Goal: Check status: Check status

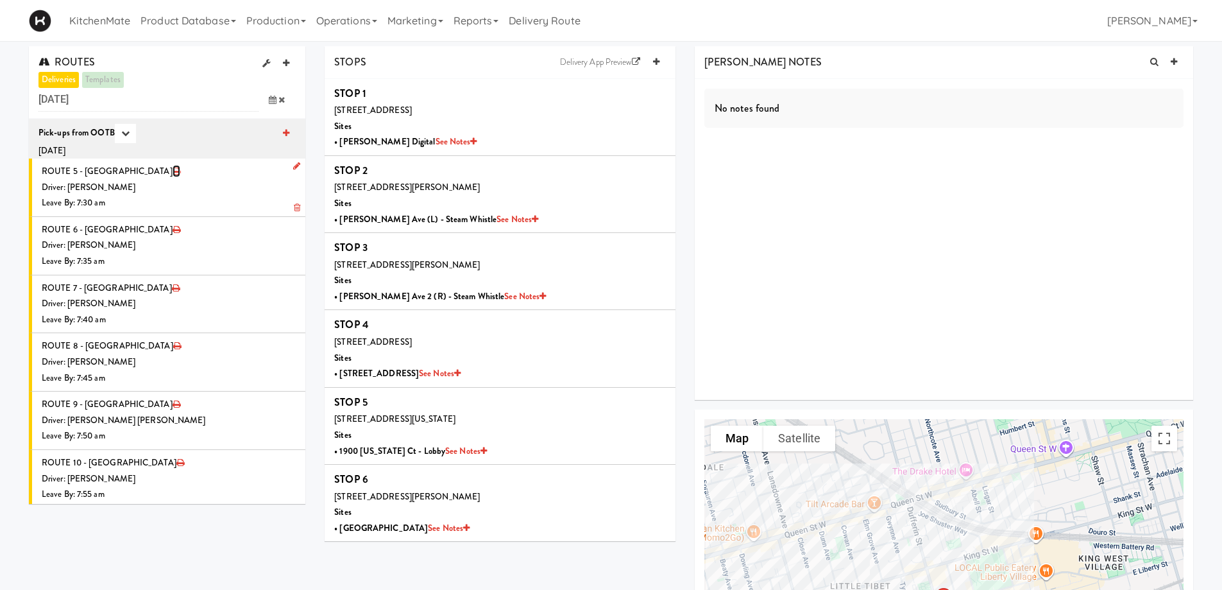
click at [173, 168] on icon at bounding box center [177, 171] width 8 height 8
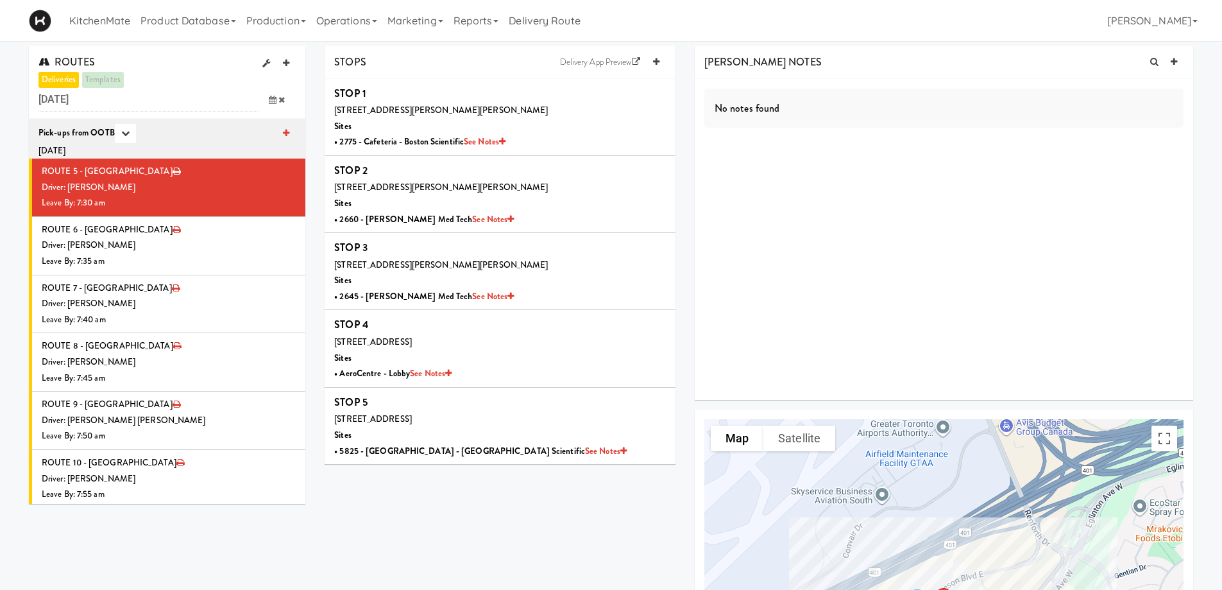
click at [274, 99] on icon at bounding box center [273, 100] width 8 height 8
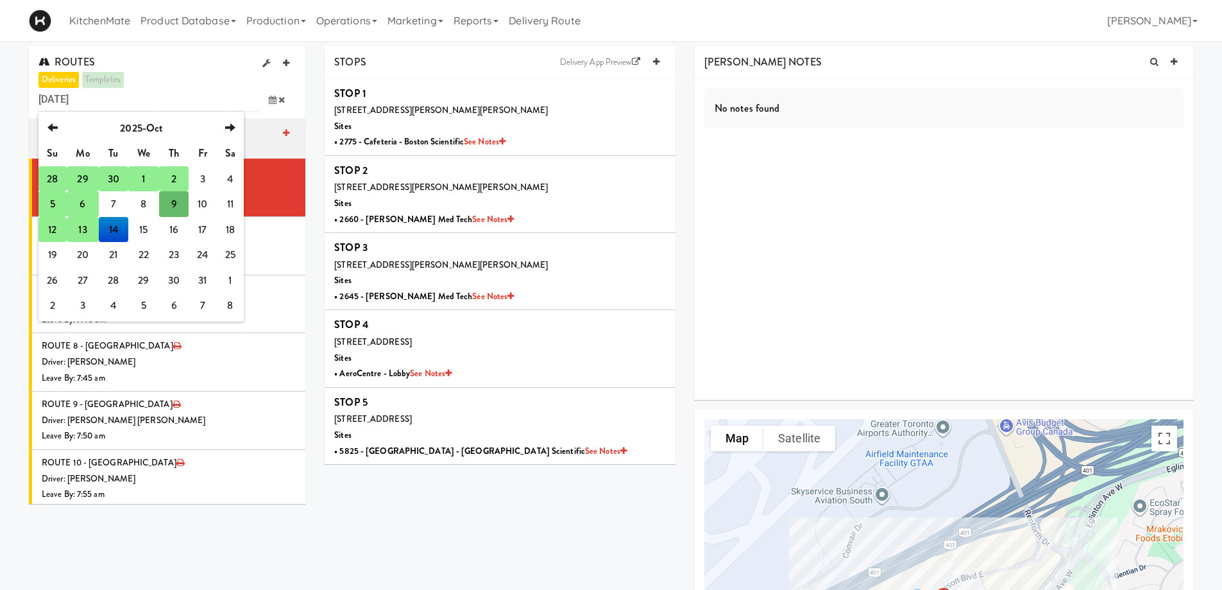
click at [53, 234] on td "12" at bounding box center [52, 230] width 28 height 26
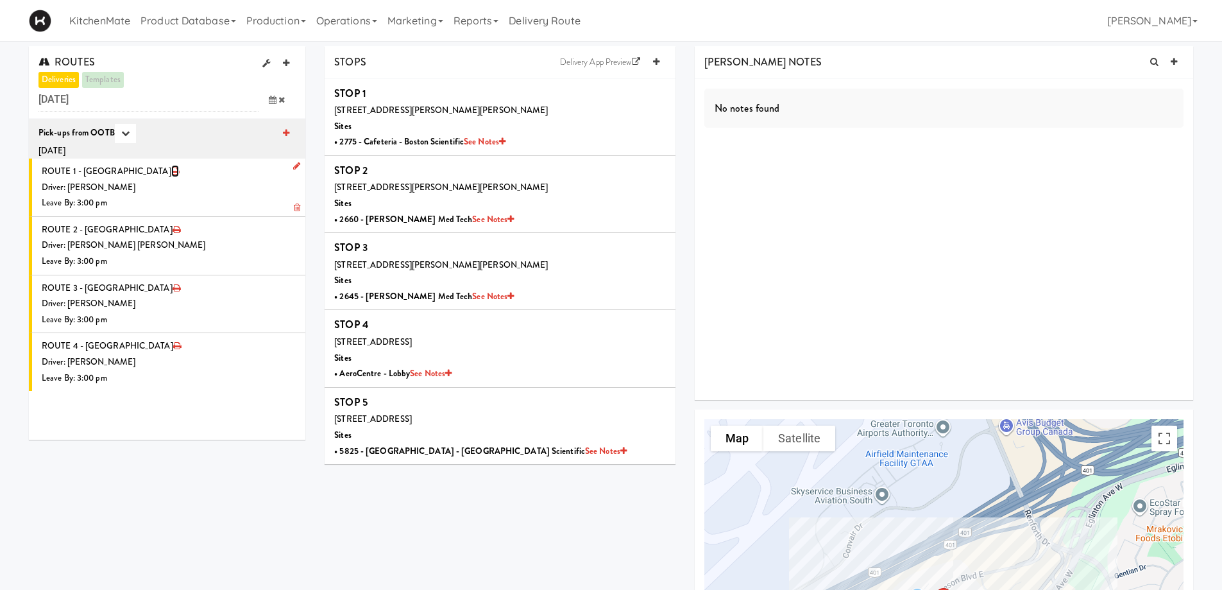
click at [171, 172] on icon at bounding box center [175, 171] width 8 height 8
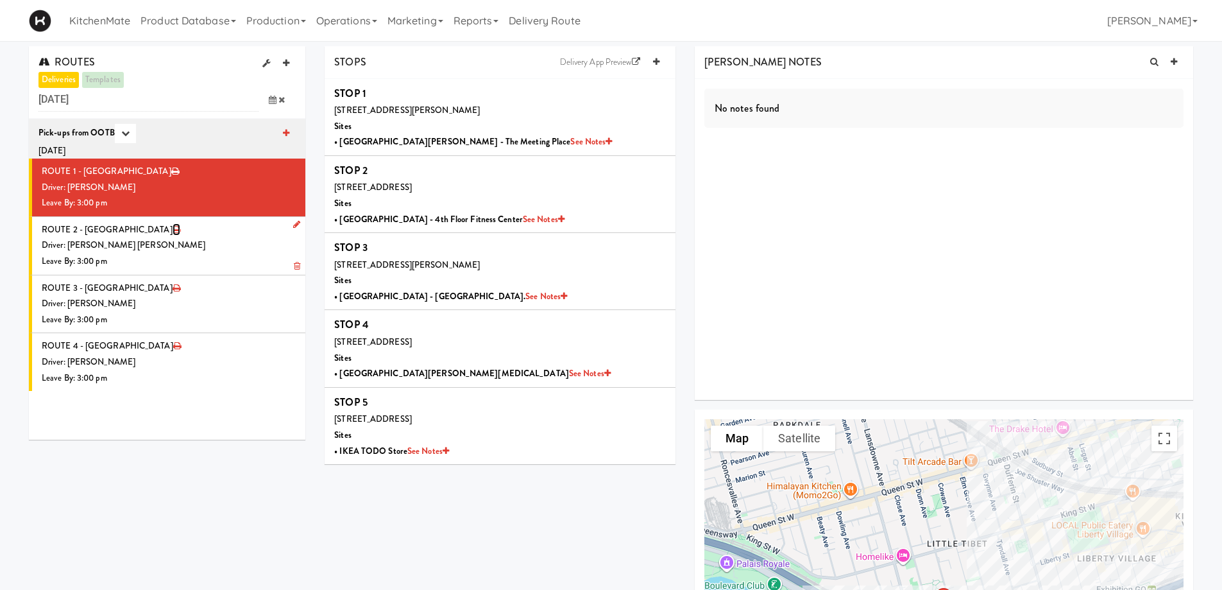
click at [173, 230] on icon at bounding box center [177, 229] width 8 height 8
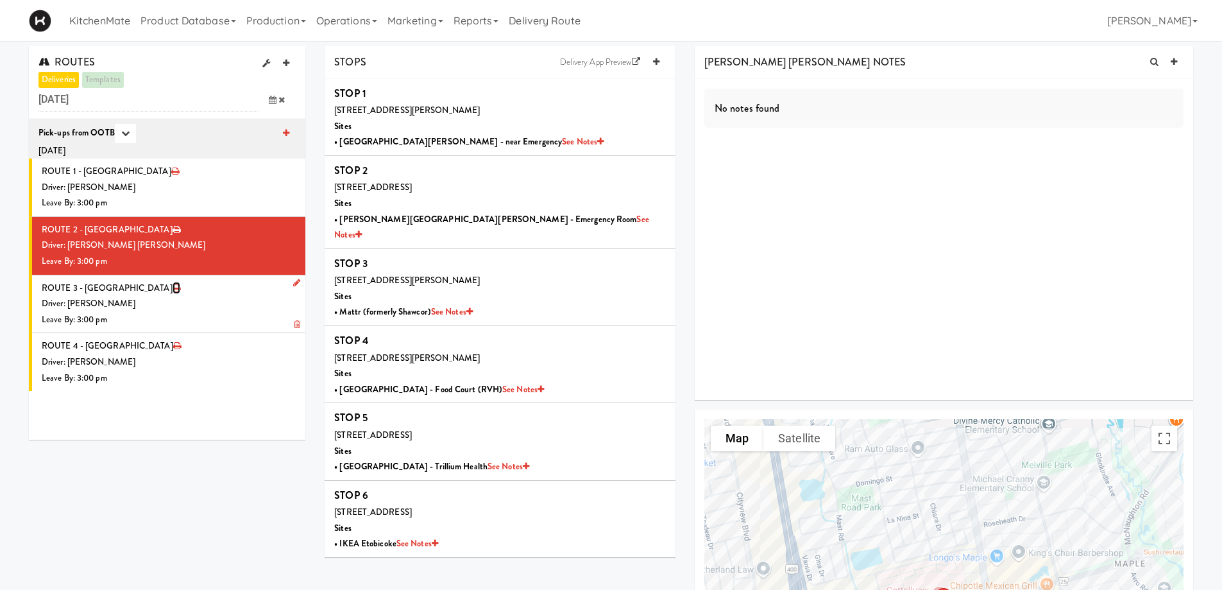
click at [173, 287] on icon at bounding box center [177, 288] width 8 height 8
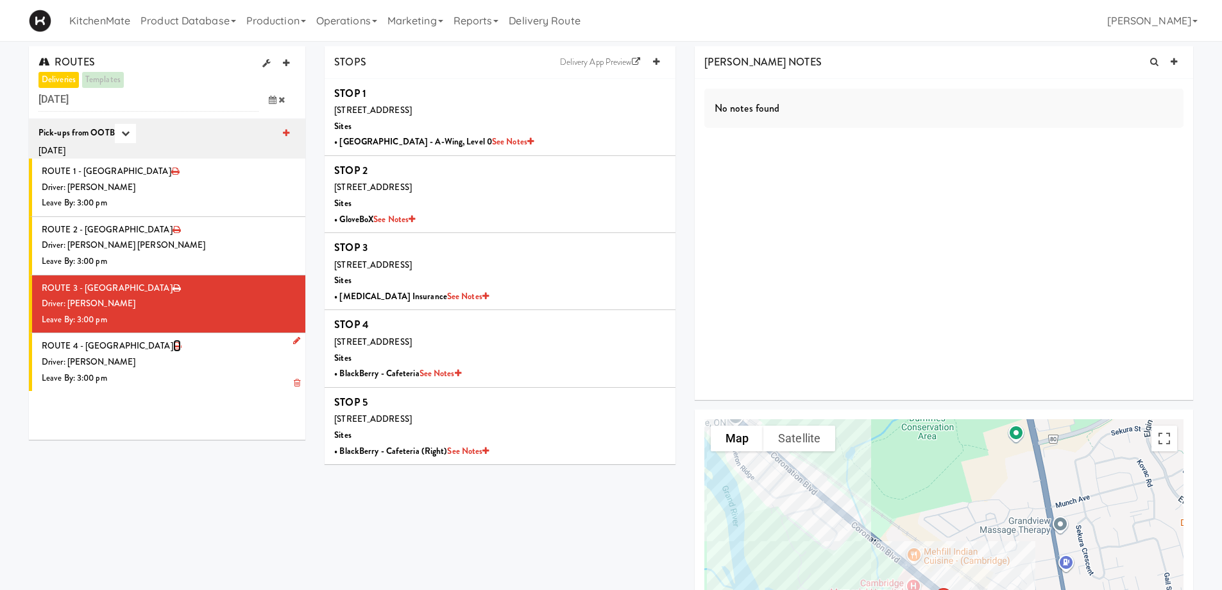
click at [173, 343] on icon at bounding box center [177, 345] width 8 height 8
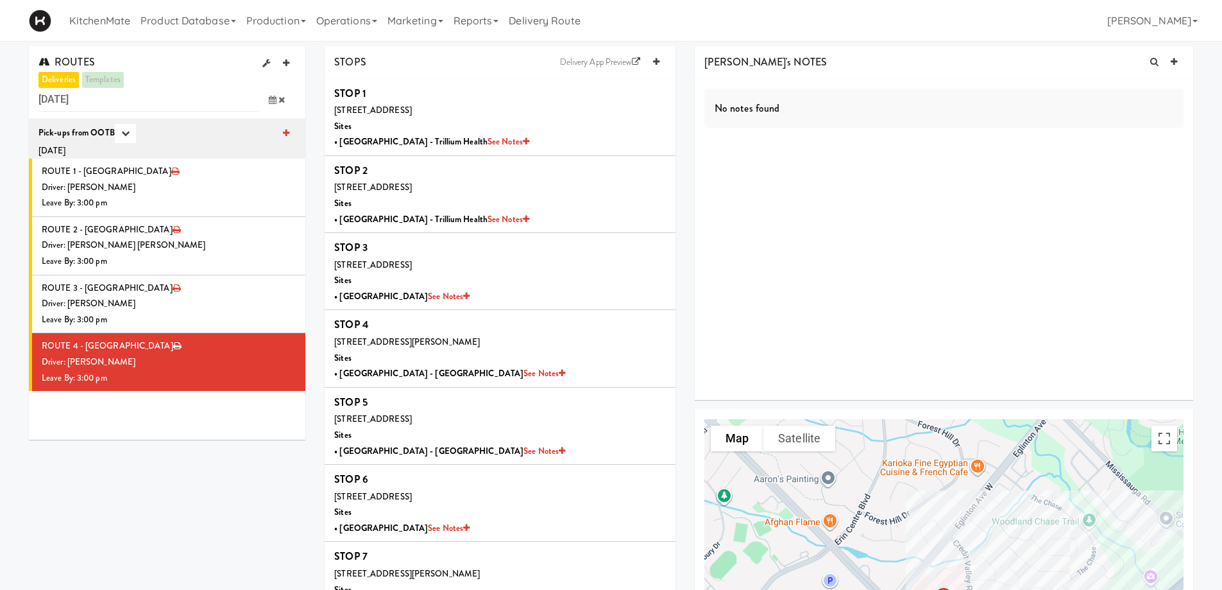
click at [270, 101] on icon at bounding box center [273, 100] width 8 height 8
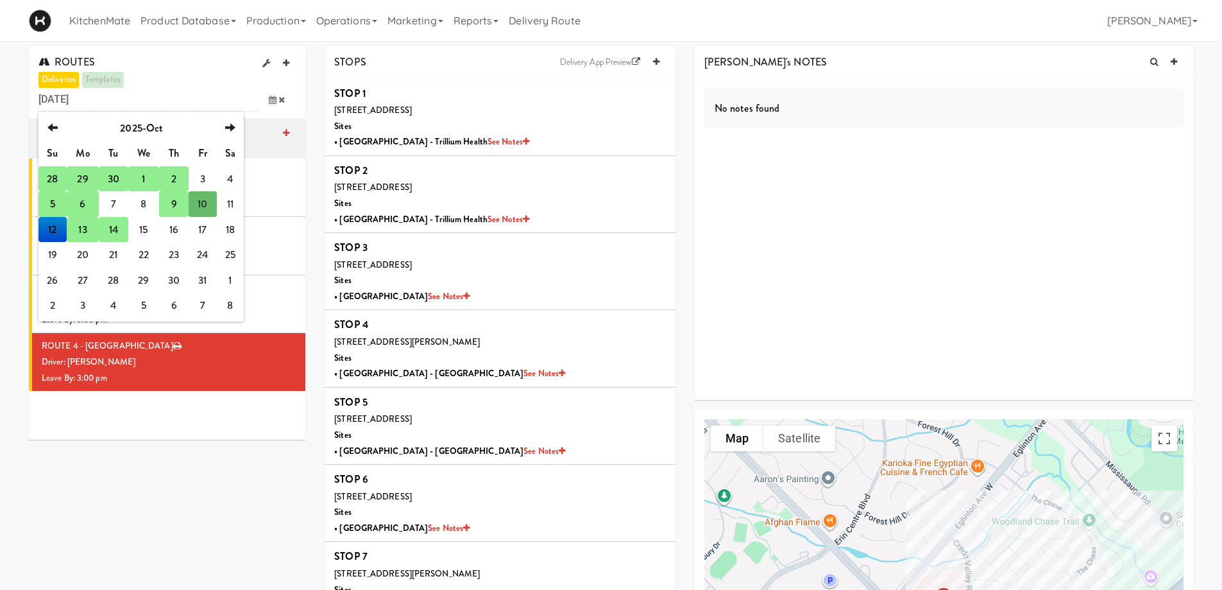
click at [114, 227] on td "14" at bounding box center [113, 230] width 29 height 26
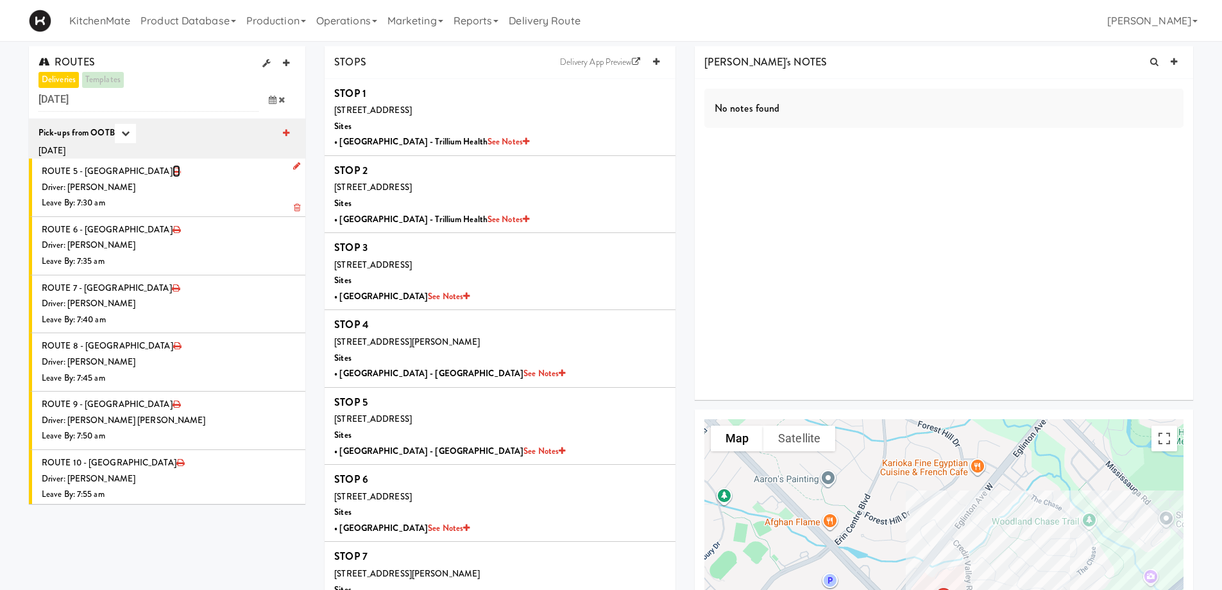
click at [173, 173] on icon at bounding box center [177, 171] width 8 height 8
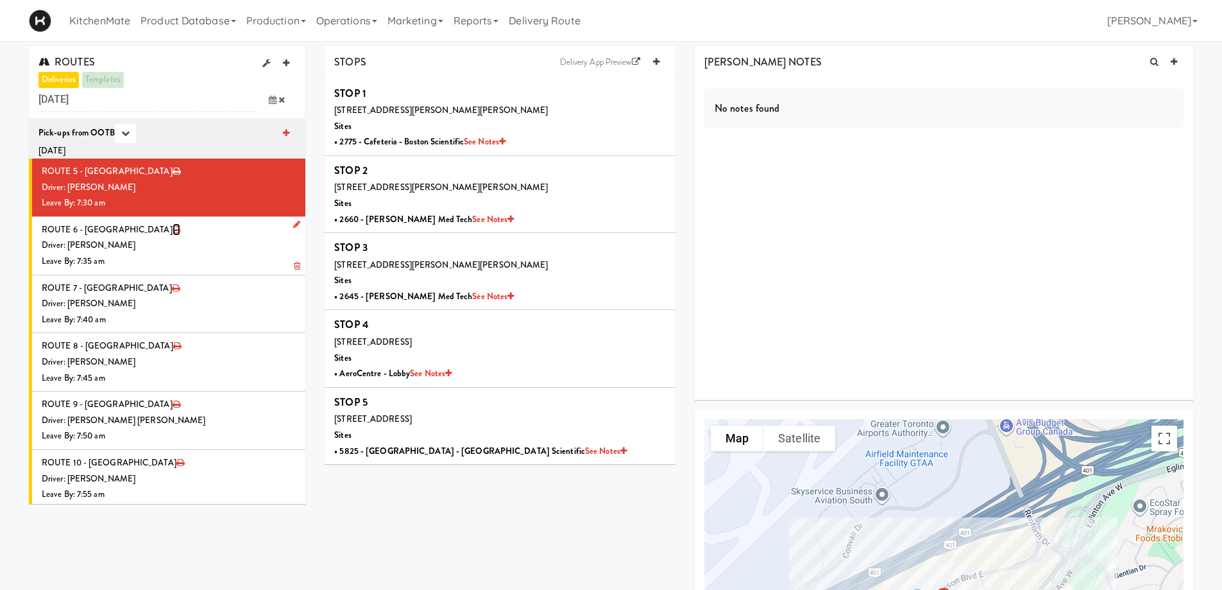
click at [173, 226] on icon at bounding box center [177, 229] width 8 height 8
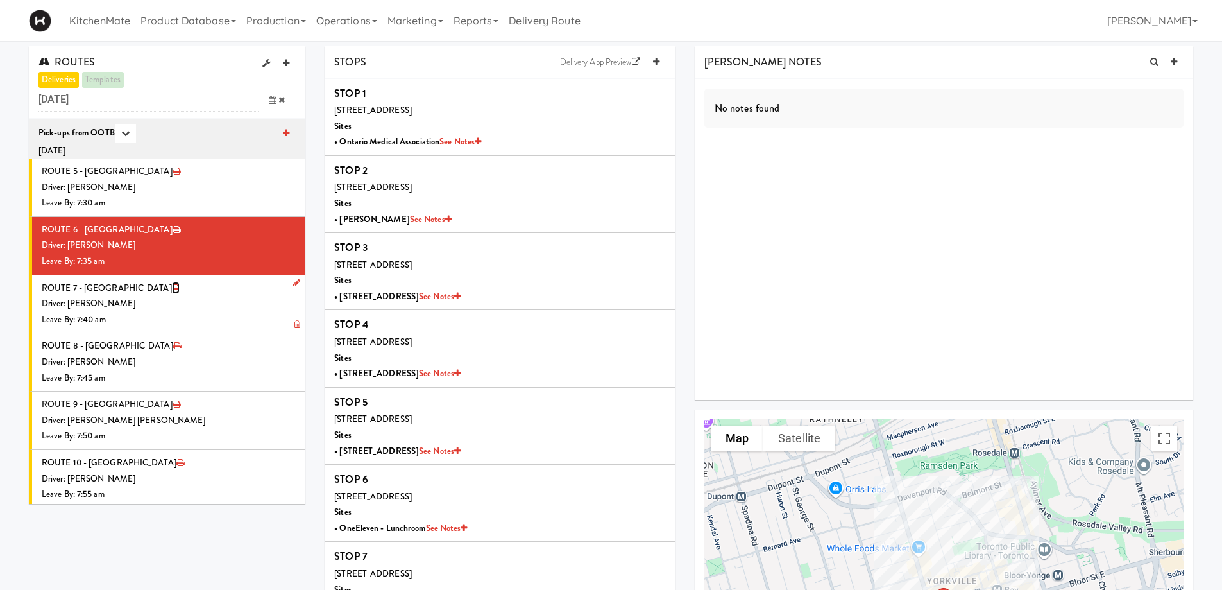
click at [172, 287] on icon at bounding box center [176, 288] width 8 height 8
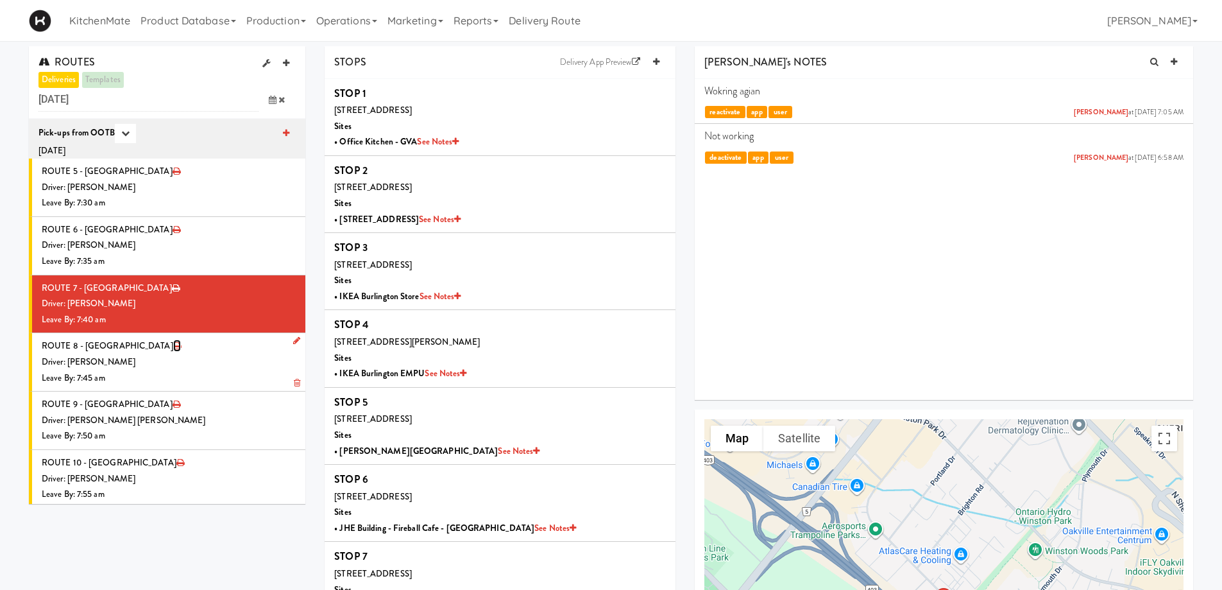
click at [173, 342] on icon at bounding box center [177, 345] width 8 height 8
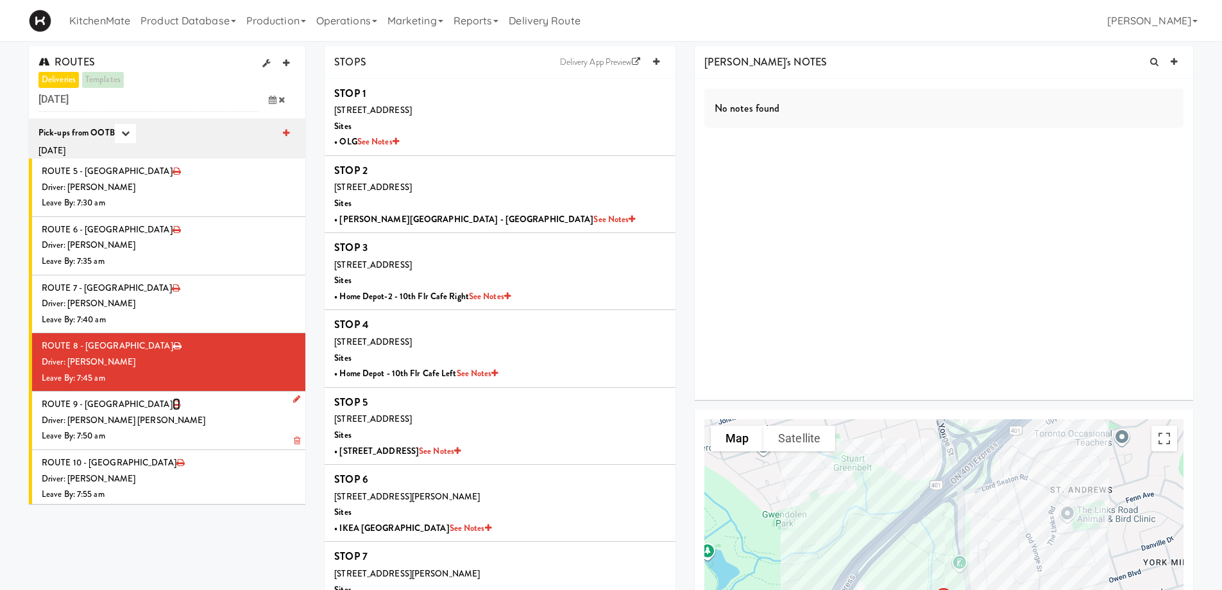
click at [173, 404] on icon at bounding box center [177, 404] width 8 height 8
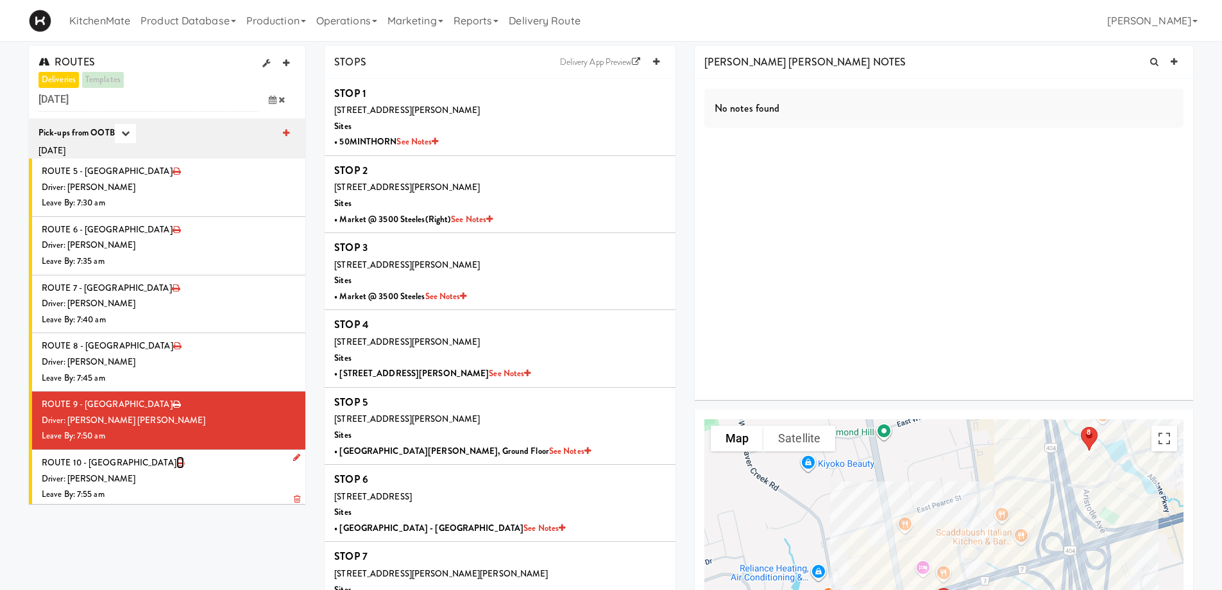
click at [176, 461] on icon at bounding box center [180, 462] width 8 height 8
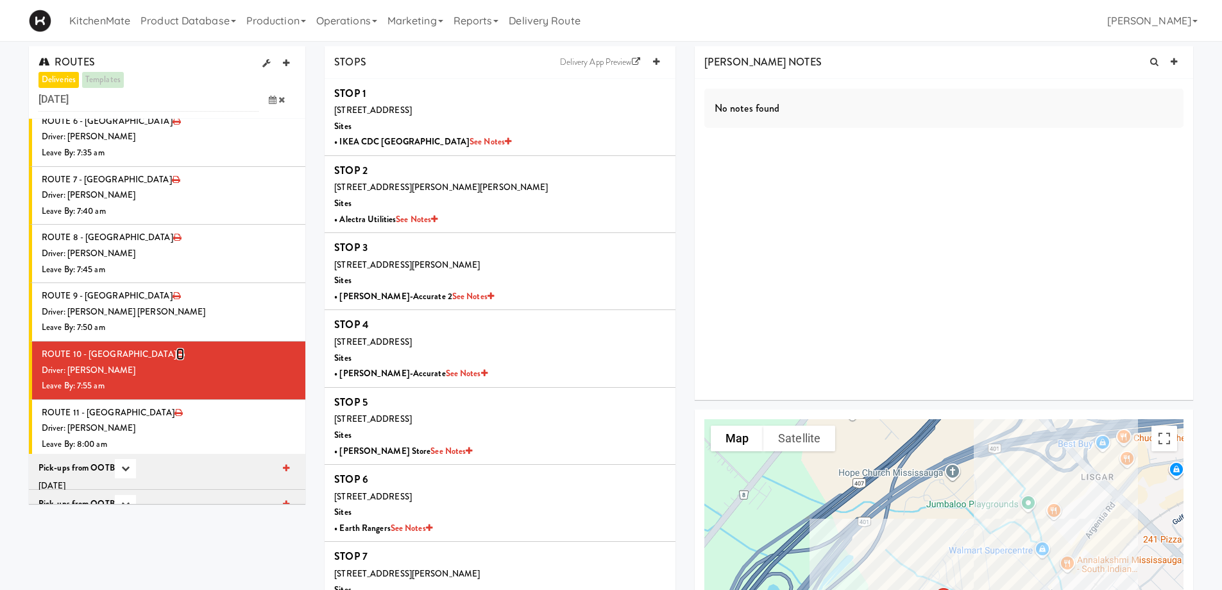
scroll to position [192, 0]
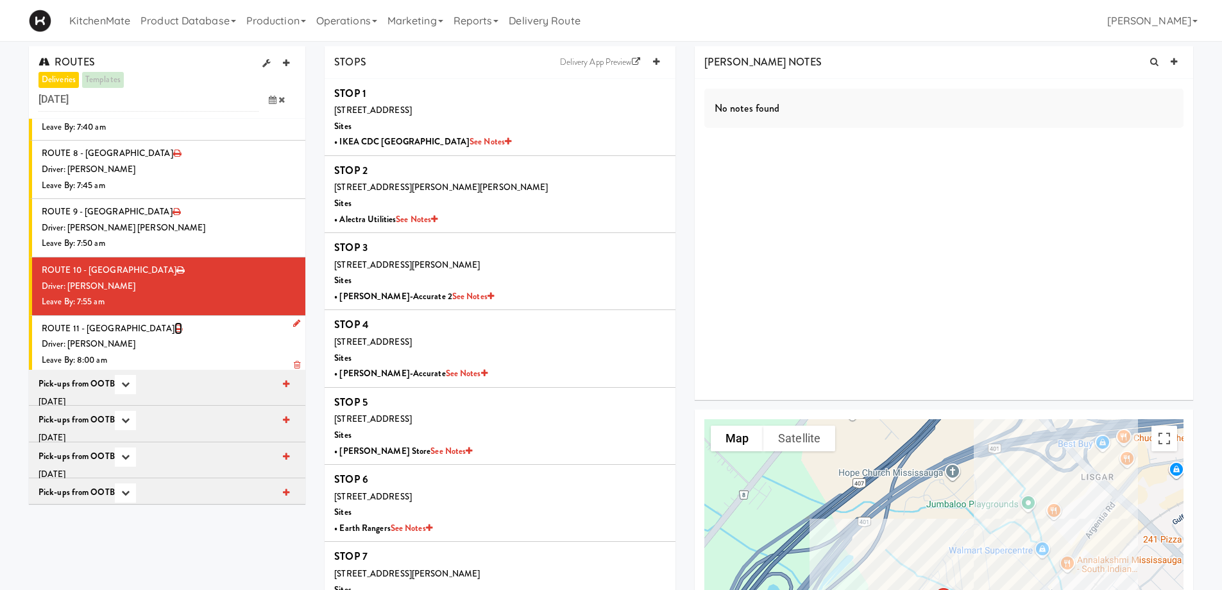
click at [174, 328] on icon at bounding box center [178, 328] width 8 height 8
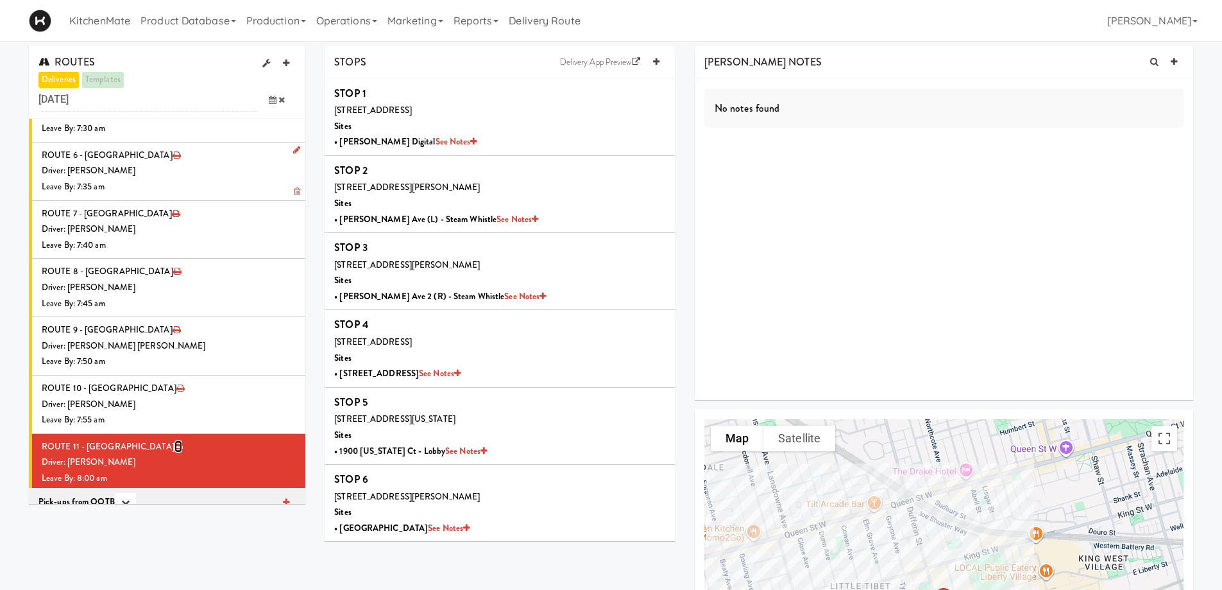
scroll to position [64, 0]
